Goal: Check status: Check status

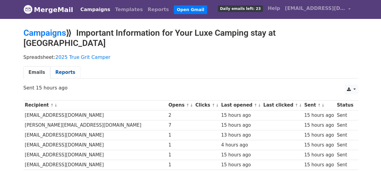
click at [59, 67] on link "Reports" at bounding box center [65, 73] width 30 height 12
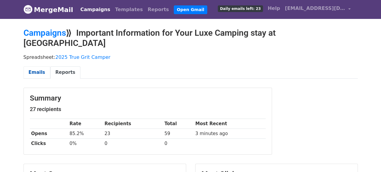
click at [39, 67] on link "Emails" at bounding box center [36, 73] width 27 height 12
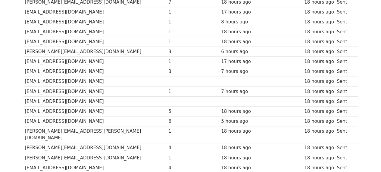
scroll to position [66, 0]
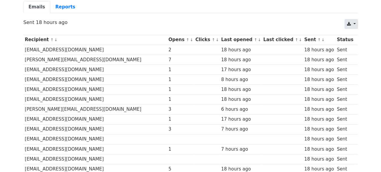
click at [354, 19] on link at bounding box center [350, 24] width 13 height 10
click at [297, 4] on div "Emails Reports" at bounding box center [190, 8] width 343 height 15
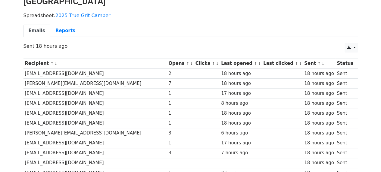
scroll to position [5, 0]
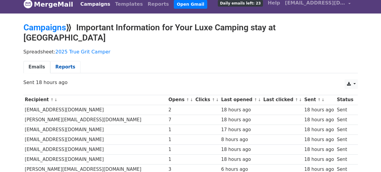
click at [54, 61] on link "Reports" at bounding box center [65, 67] width 30 height 12
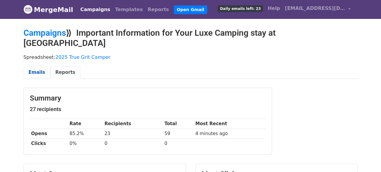
click at [36, 67] on link "Emails" at bounding box center [36, 73] width 27 height 12
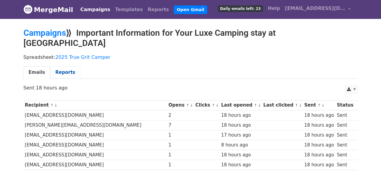
click at [61, 67] on link "Reports" at bounding box center [65, 73] width 30 height 12
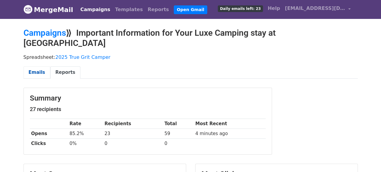
click at [39, 67] on link "Emails" at bounding box center [36, 73] width 27 height 12
click at [34, 67] on link "Emails" at bounding box center [36, 73] width 27 height 12
